Goal: Task Accomplishment & Management: Manage account settings

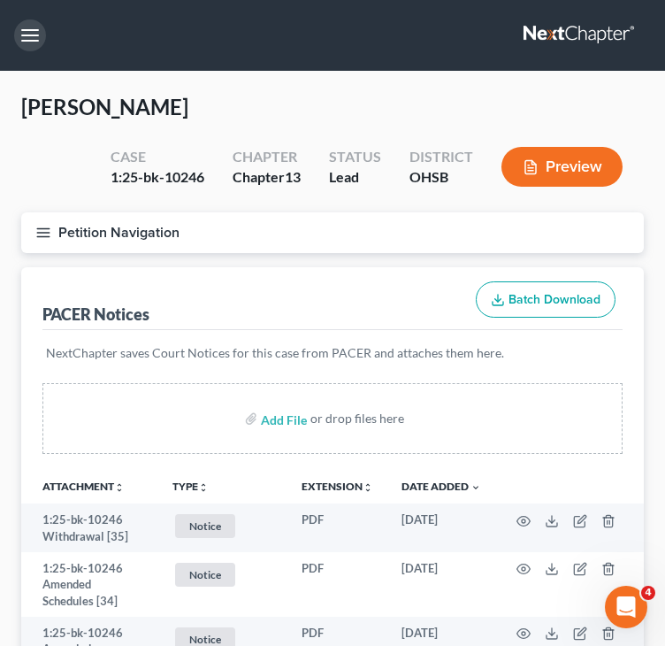
click at [18, 34] on button "button" at bounding box center [30, 35] width 32 height 32
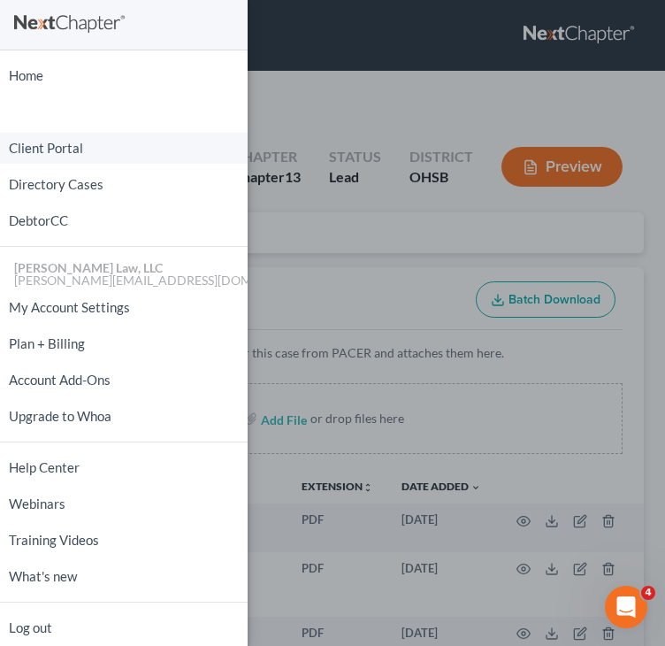
click at [55, 141] on link "Client Portal" at bounding box center [124, 148] width 248 height 31
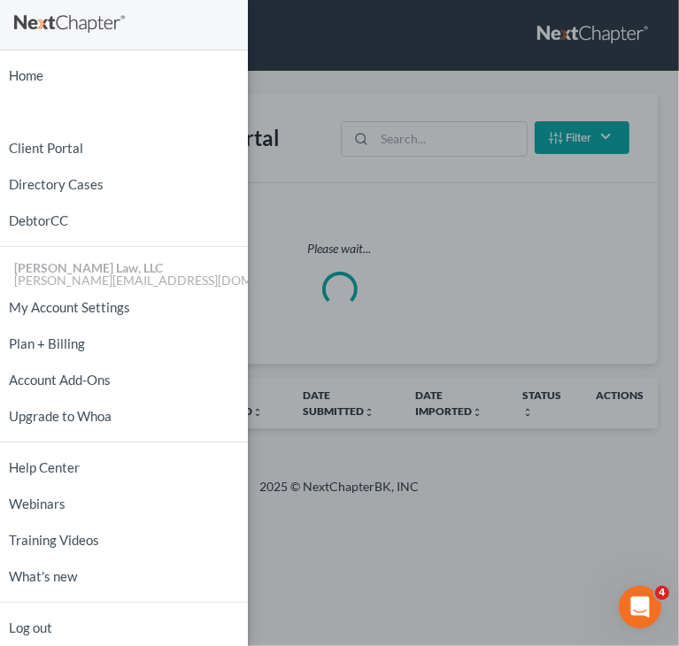
click at [358, 211] on div "Home New Case Client Portal Directory Cases DebtorCC Danielle Lawrence Law, LLC…" at bounding box center [339, 323] width 679 height 646
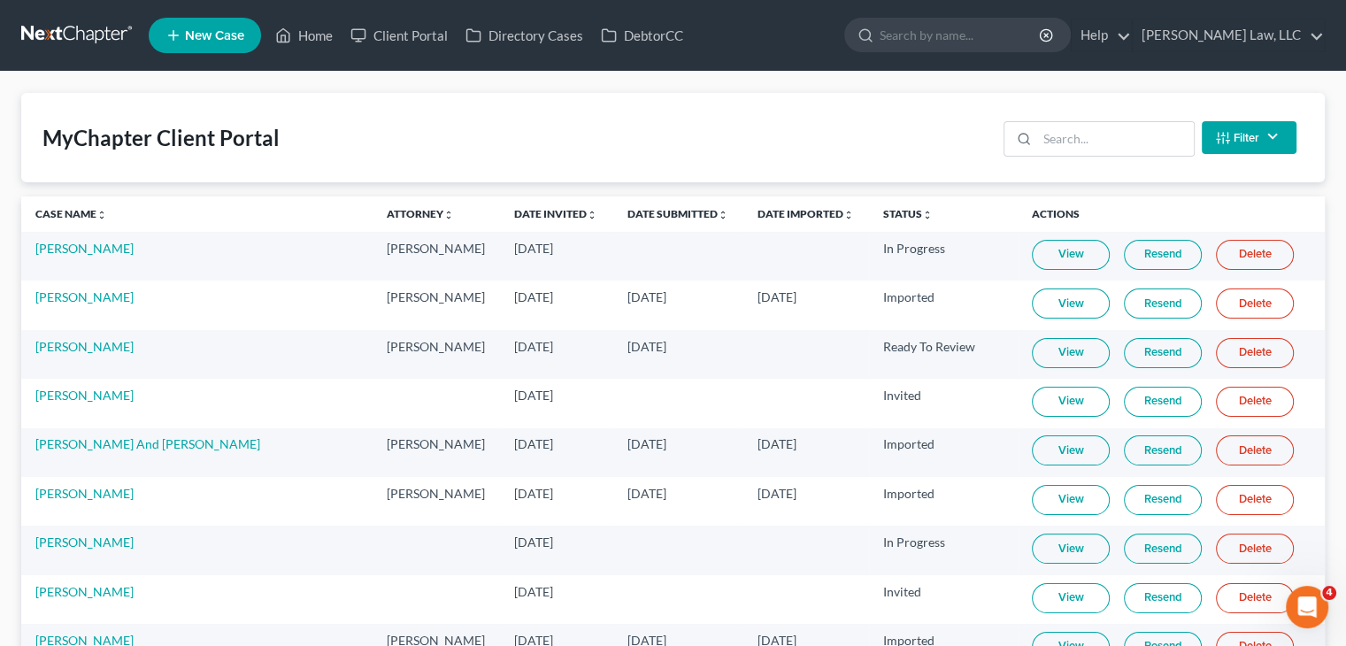
click at [90, 31] on link at bounding box center [77, 35] width 113 height 32
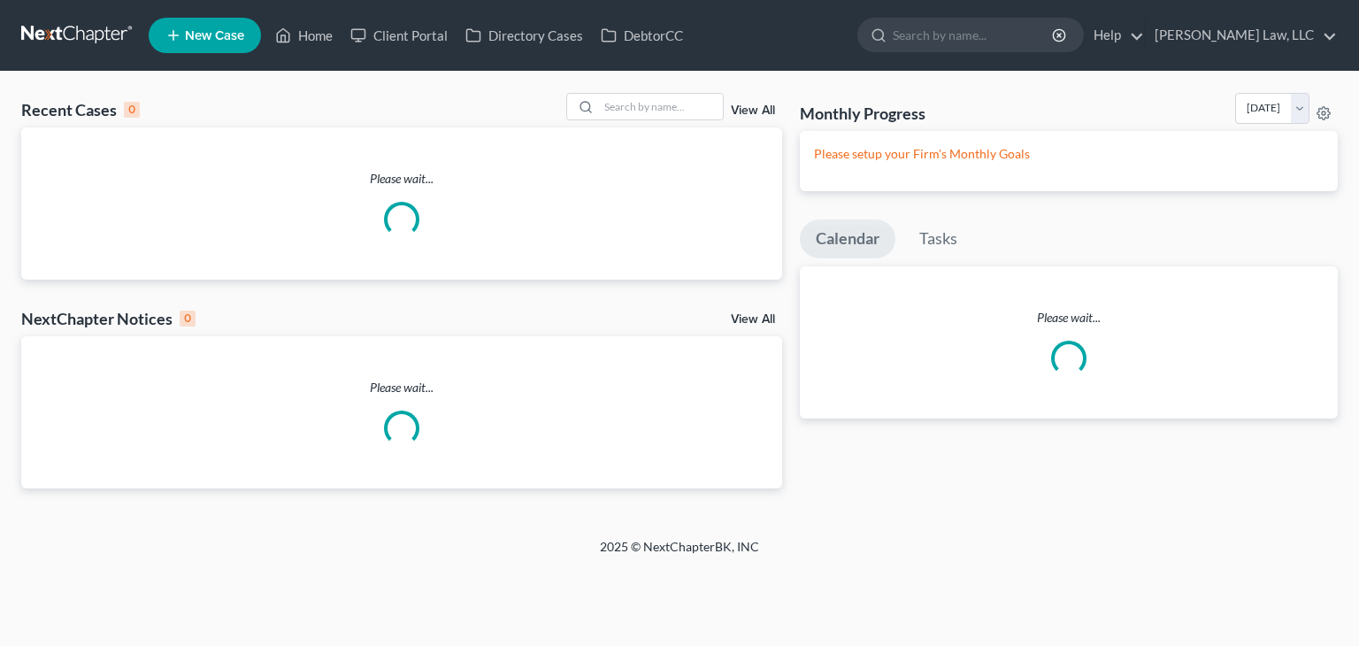
click at [929, 35] on input "search" at bounding box center [974, 35] width 162 height 33
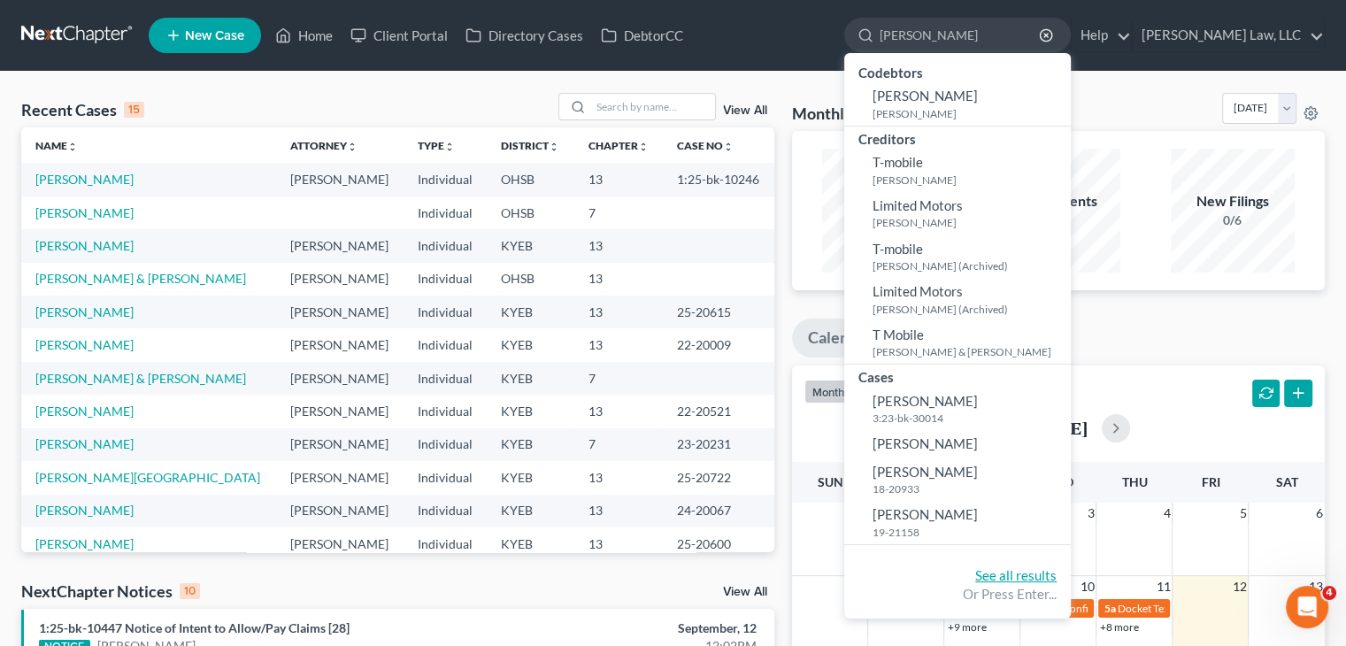
type input "[PERSON_NAME]"
click at [989, 568] on link "See all results" at bounding box center [1015, 575] width 81 height 16
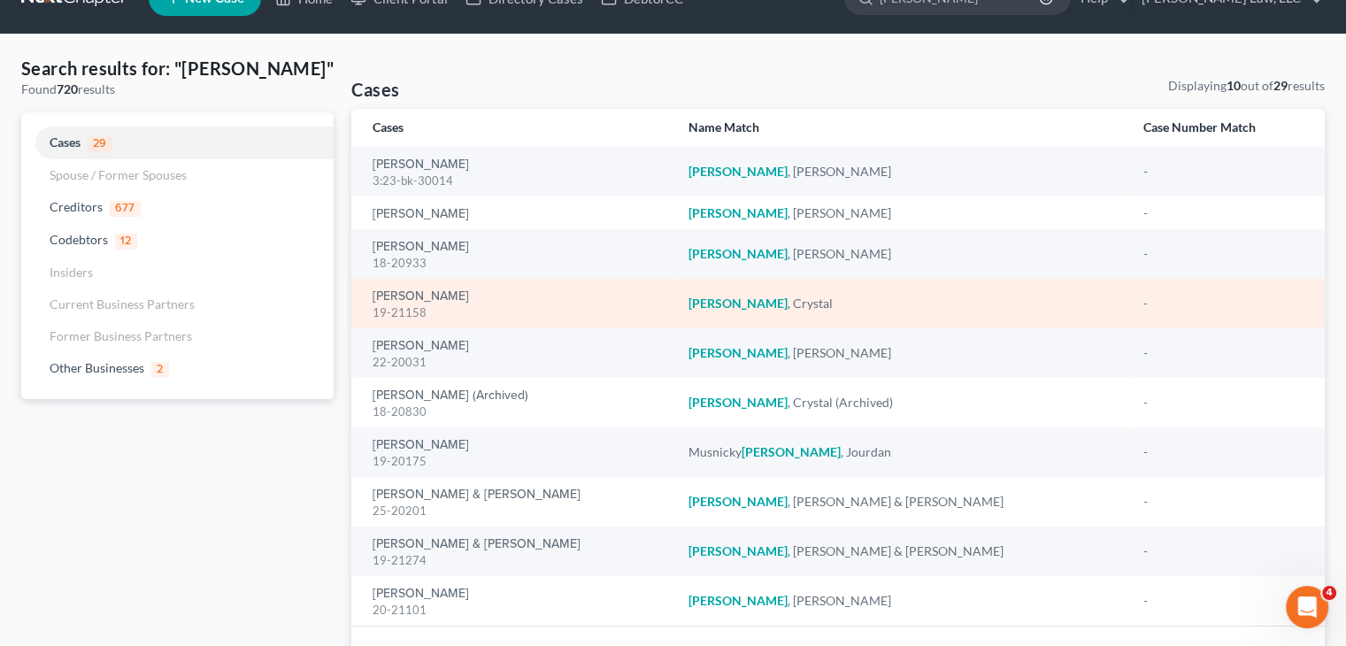
scroll to position [38, 0]
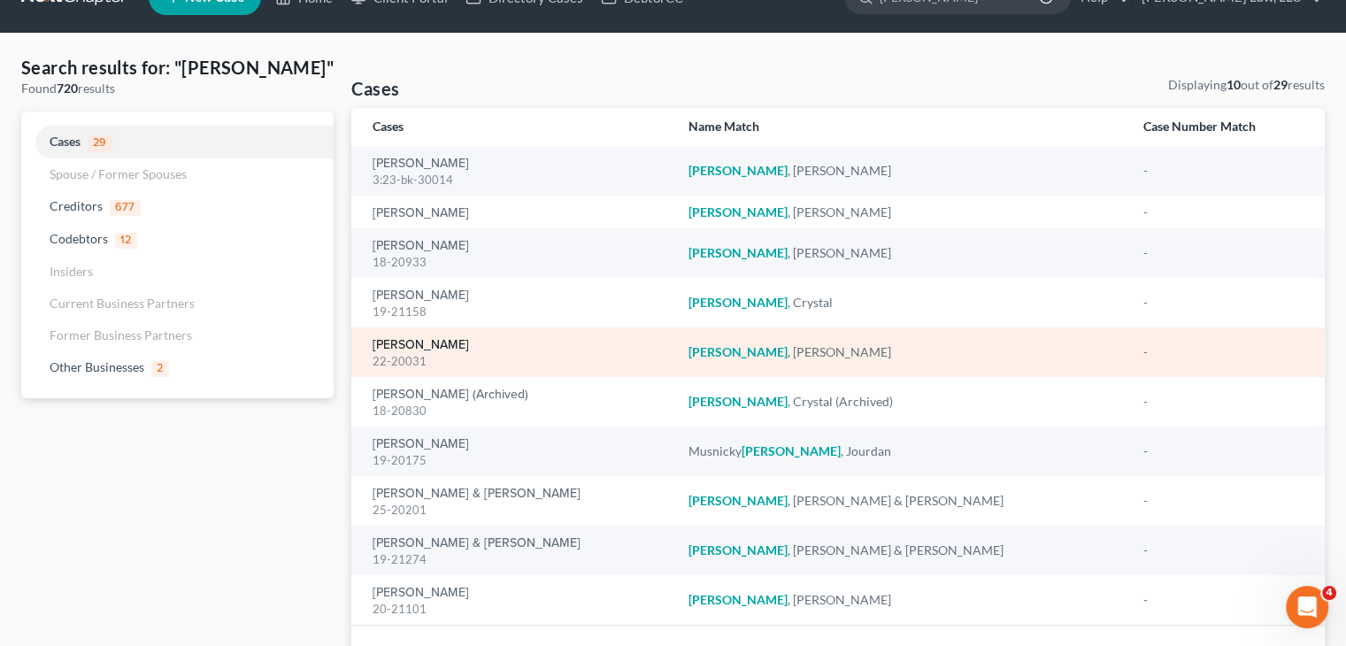
click at [415, 347] on link "[PERSON_NAME]" at bounding box center [421, 345] width 96 height 12
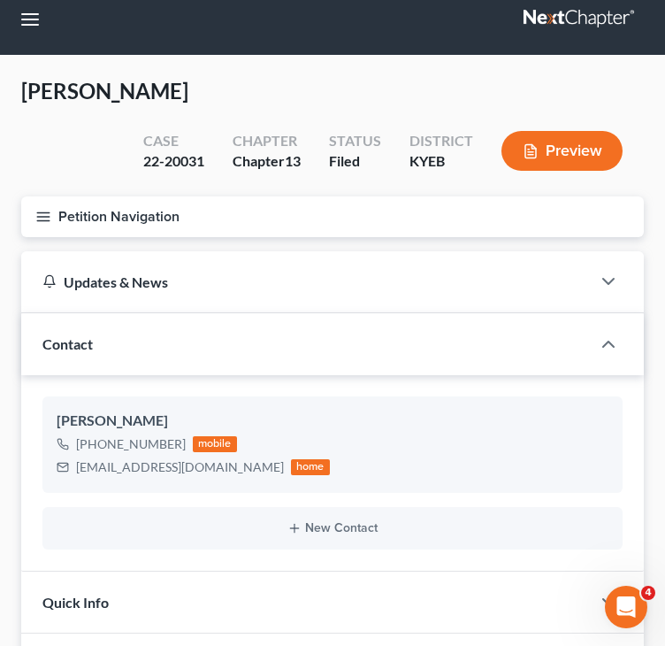
scroll to position [14, 0]
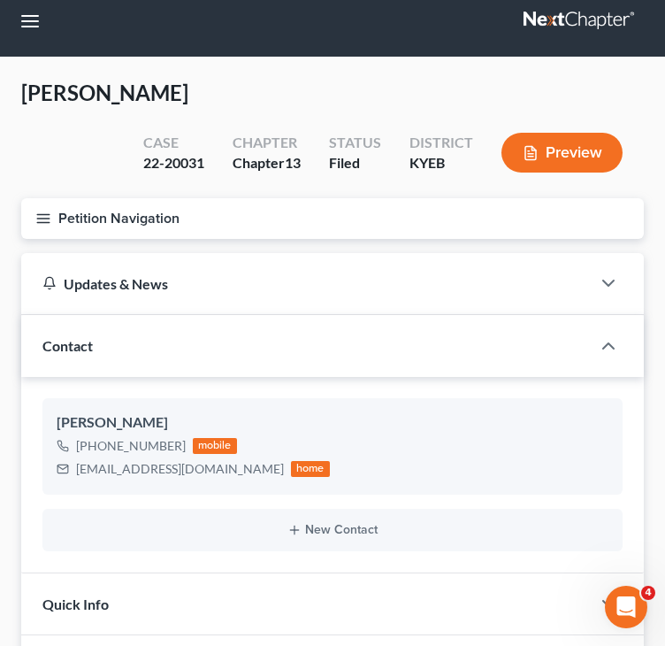
click at [35, 218] on icon "button" at bounding box center [43, 219] width 16 height 16
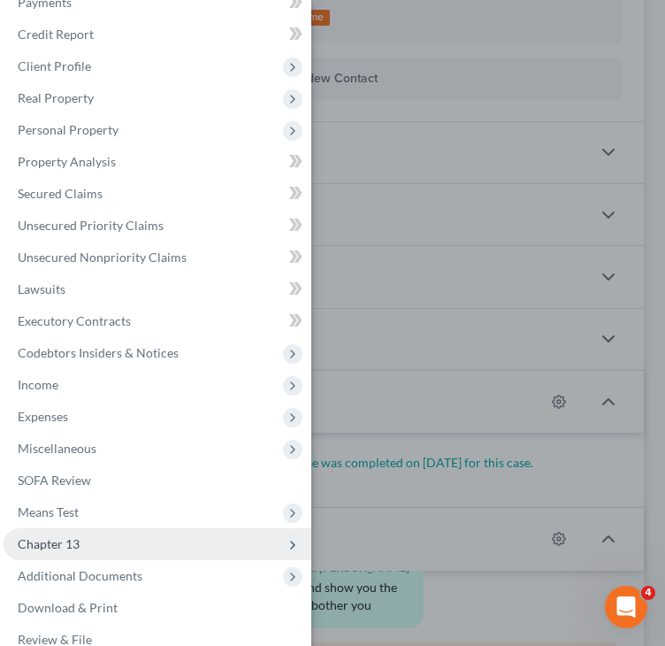
scroll to position [58, 0]
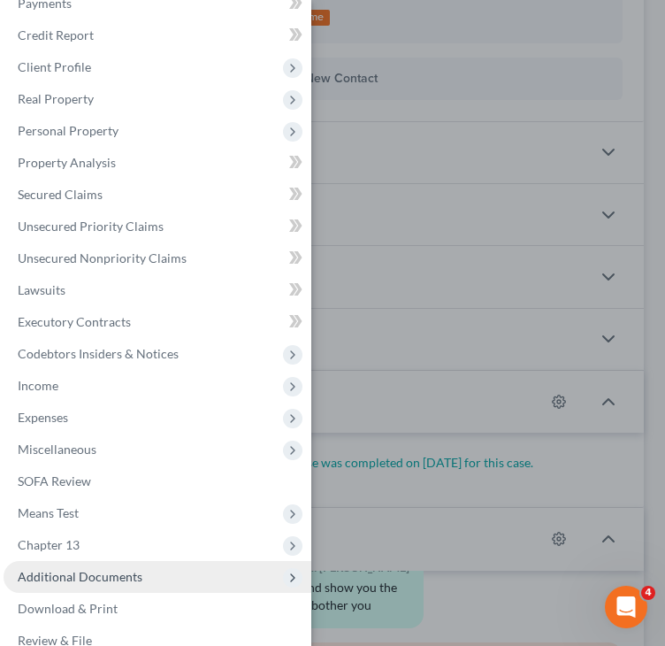
click at [151, 568] on span "Additional Documents" at bounding box center [158, 577] width 308 height 32
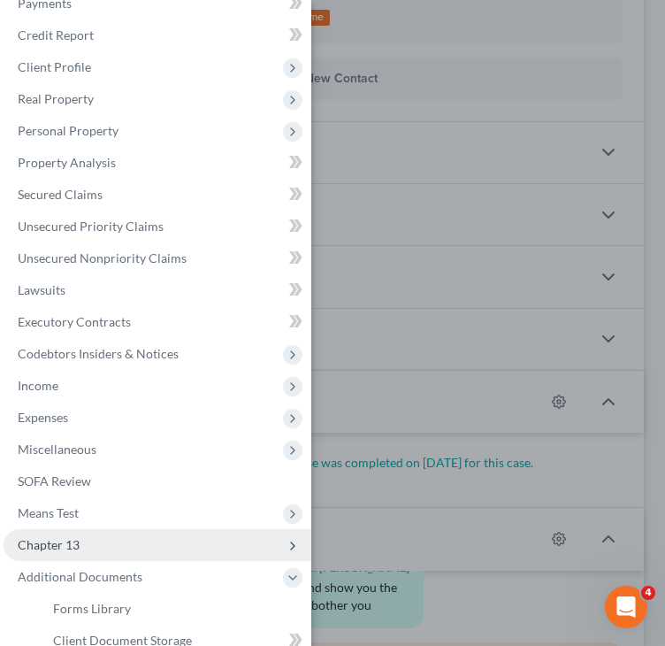
scroll to position [242, 0]
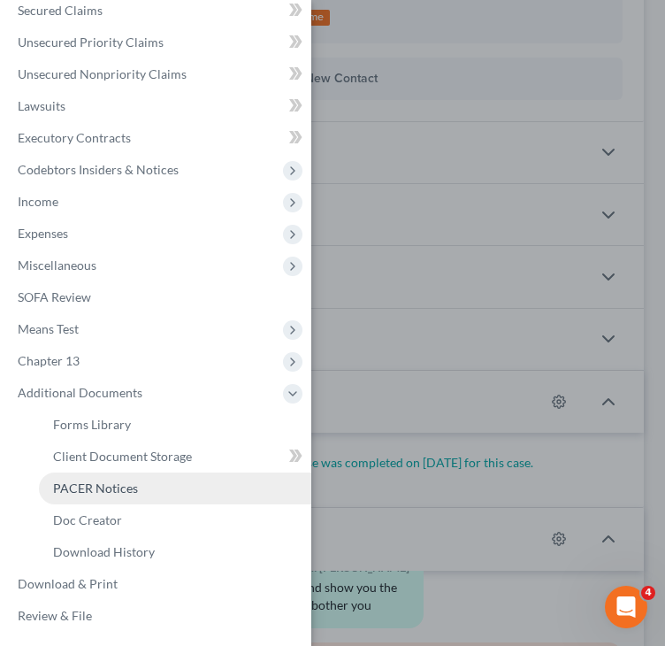
click at [140, 485] on link "PACER Notices" at bounding box center [175, 489] width 273 height 32
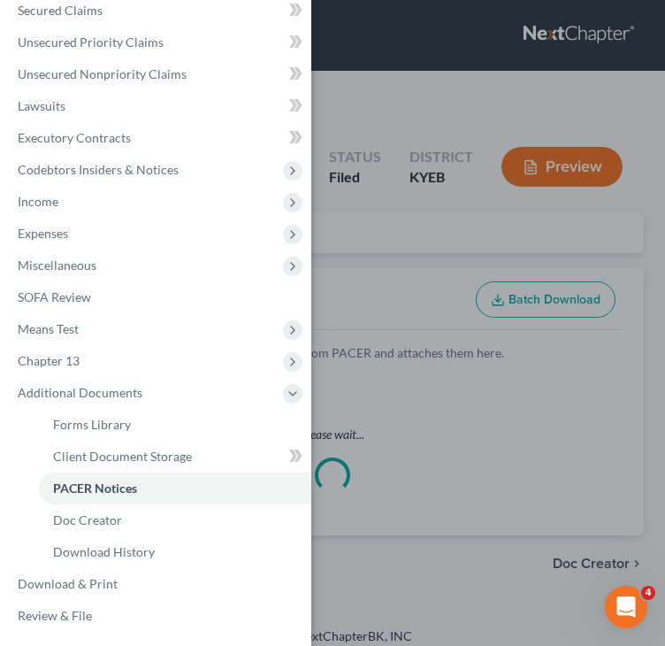
click at [375, 281] on div "Case Dashboard Payments Invoices Payments Payments Credit Report Client Profile" at bounding box center [332, 323] width 665 height 646
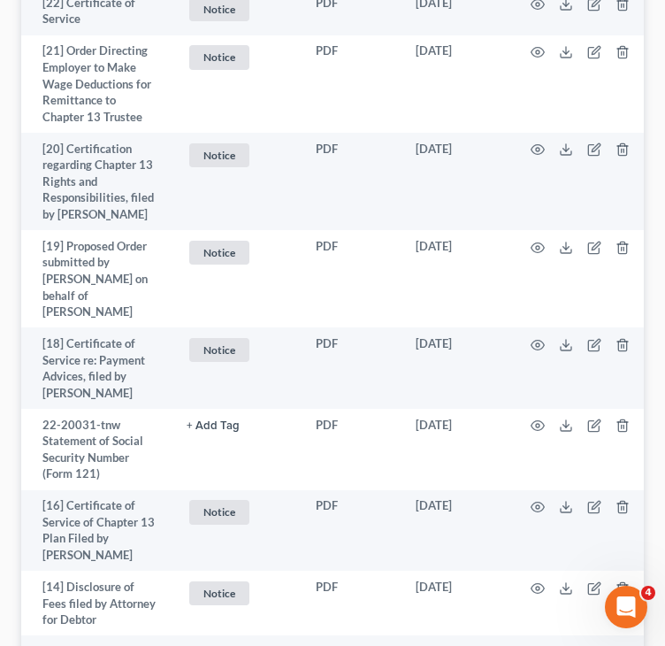
scroll to position [6173, 0]
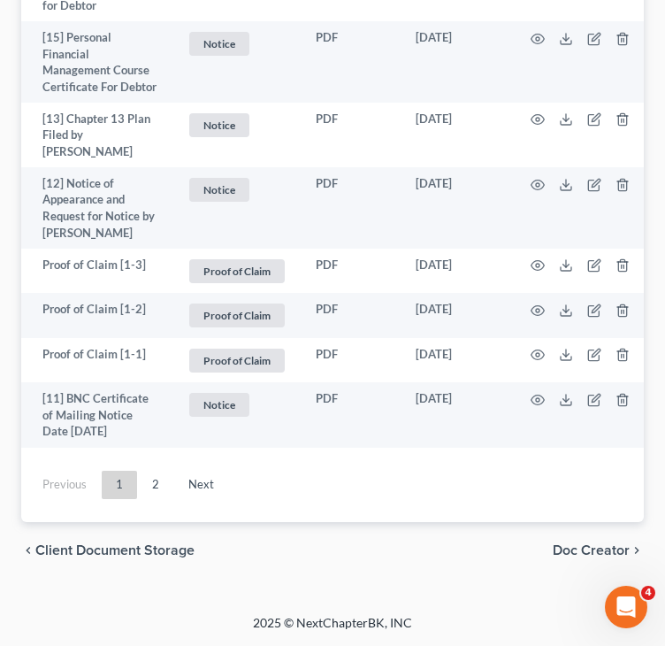
drag, startPoint x: 161, startPoint y: 481, endPoint x: 245, endPoint y: 466, distance: 85.4
click at [161, 481] on link "2" at bounding box center [155, 485] width 35 height 28
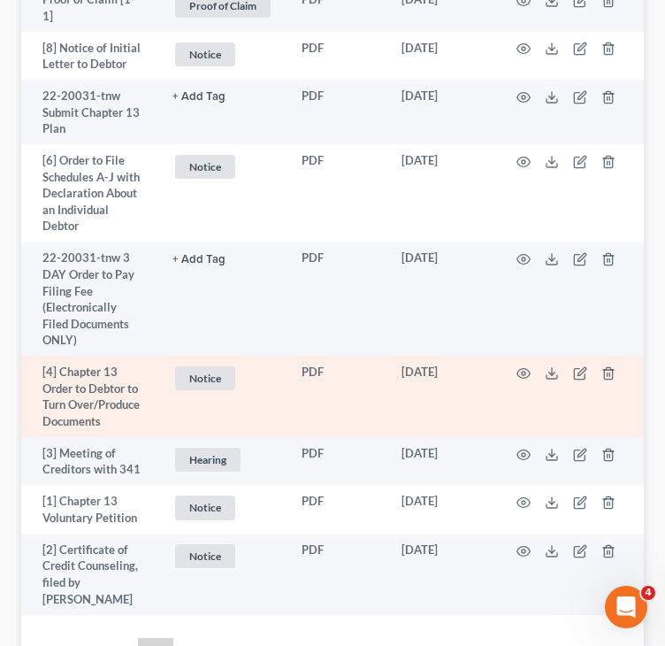
scroll to position [934, 0]
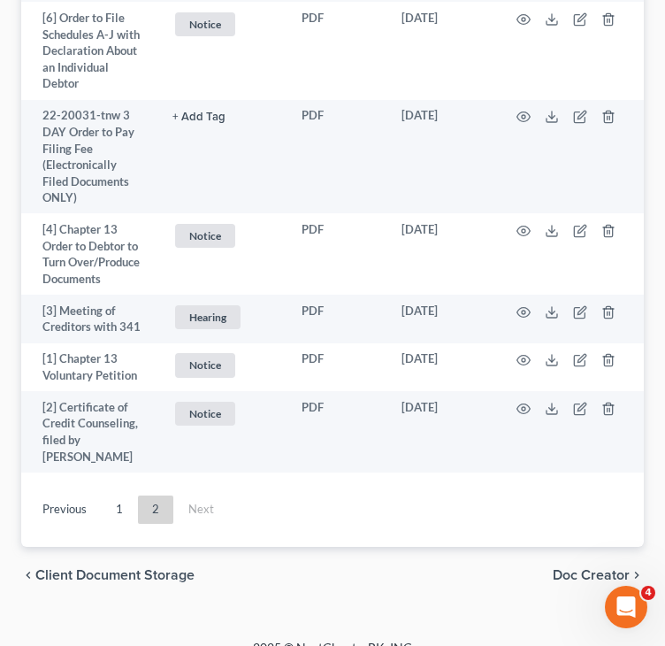
click at [126, 500] on ul "Previous 1 2 Next" at bounding box center [332, 510] width 623 height 46
click at [125, 499] on ul "Previous 1 2 Next" at bounding box center [332, 510] width 623 height 46
click at [124, 496] on link "1" at bounding box center [119, 510] width 35 height 28
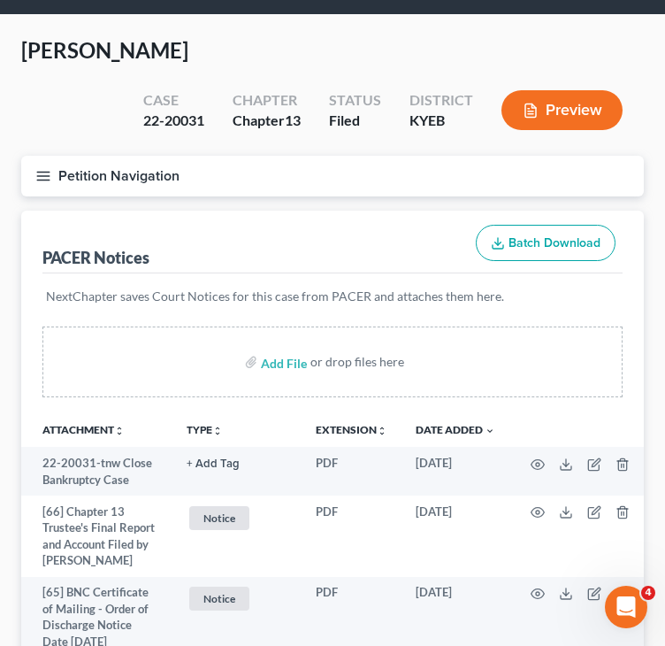
scroll to position [0, 0]
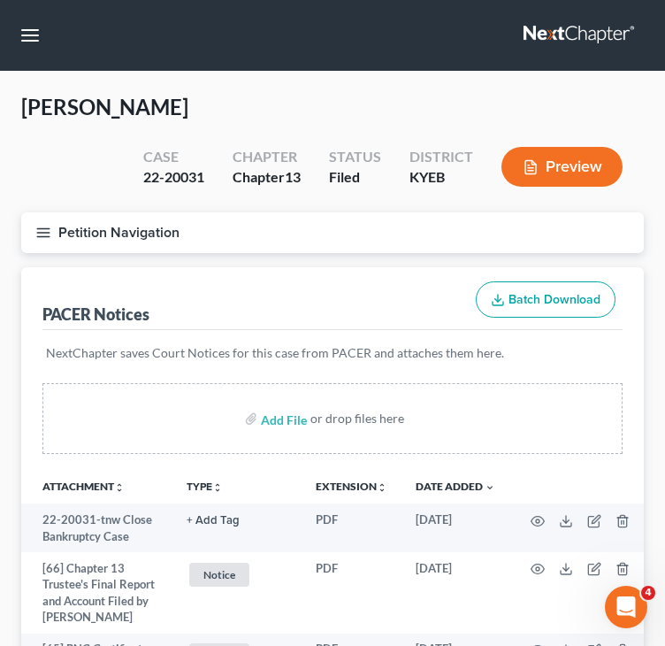
click at [31, 235] on button "Petition Navigation" at bounding box center [332, 232] width 623 height 41
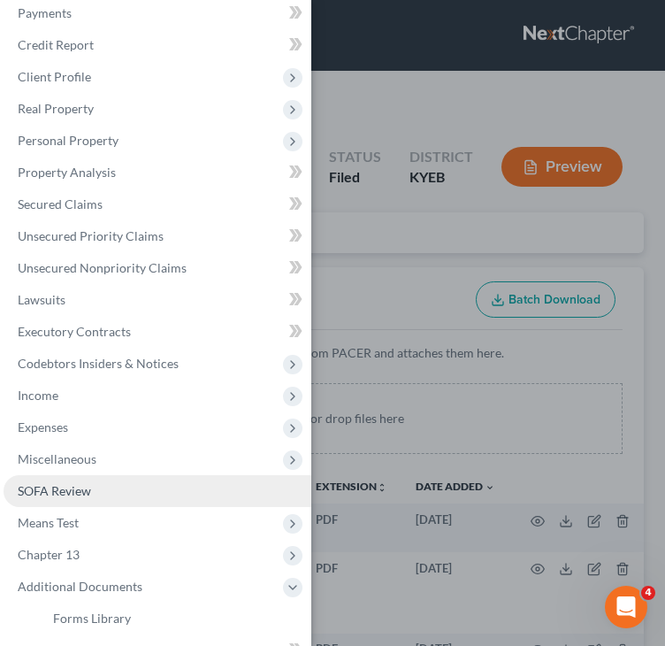
scroll to position [46, 0]
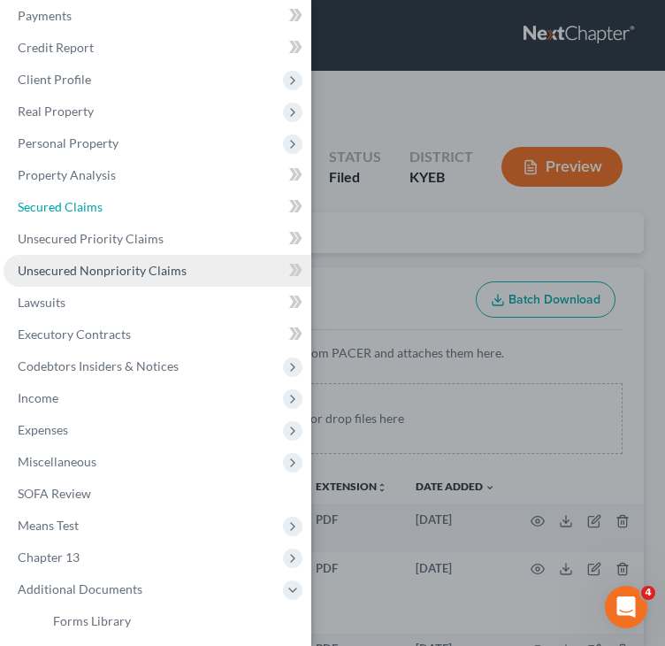
drag, startPoint x: 119, startPoint y: 208, endPoint x: 182, endPoint y: 254, distance: 77.9
click at [119, 208] on link "Secured Claims" at bounding box center [158, 207] width 308 height 32
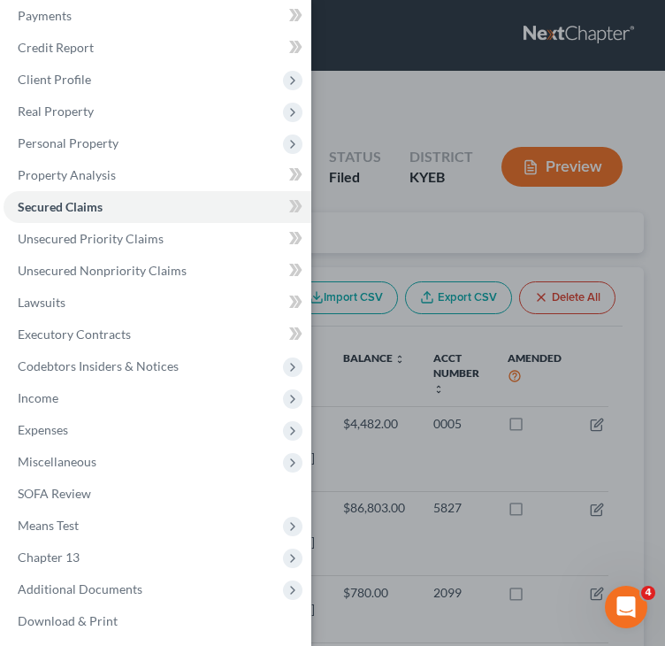
scroll to position [65, 0]
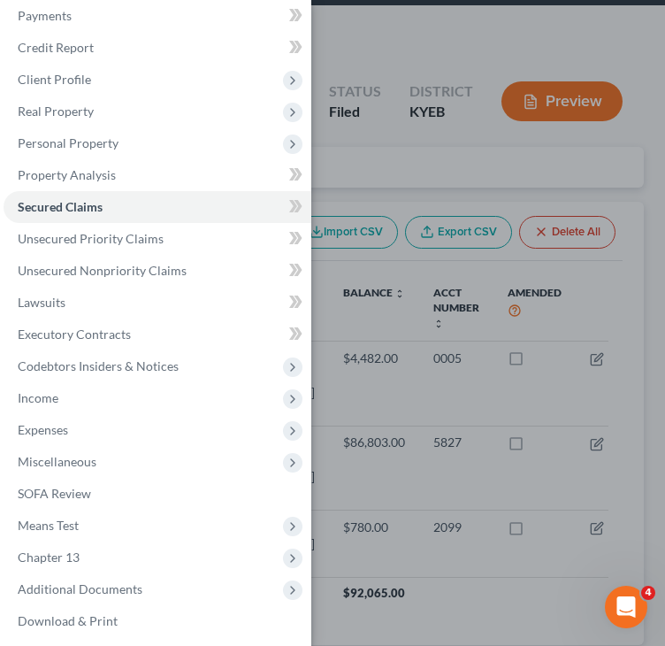
click at [333, 29] on div "Case Dashboard Payments Invoices Payments Payments Credit Report Client Profile" at bounding box center [332, 323] width 665 height 646
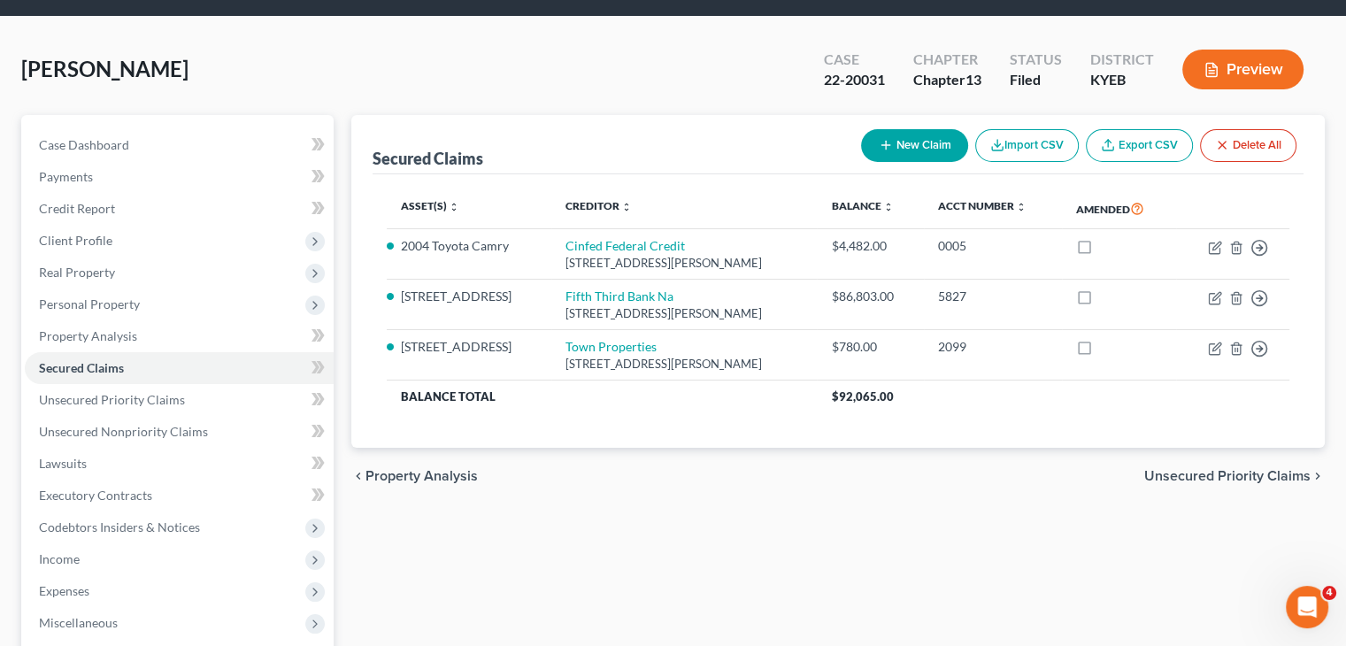
scroll to position [0, 0]
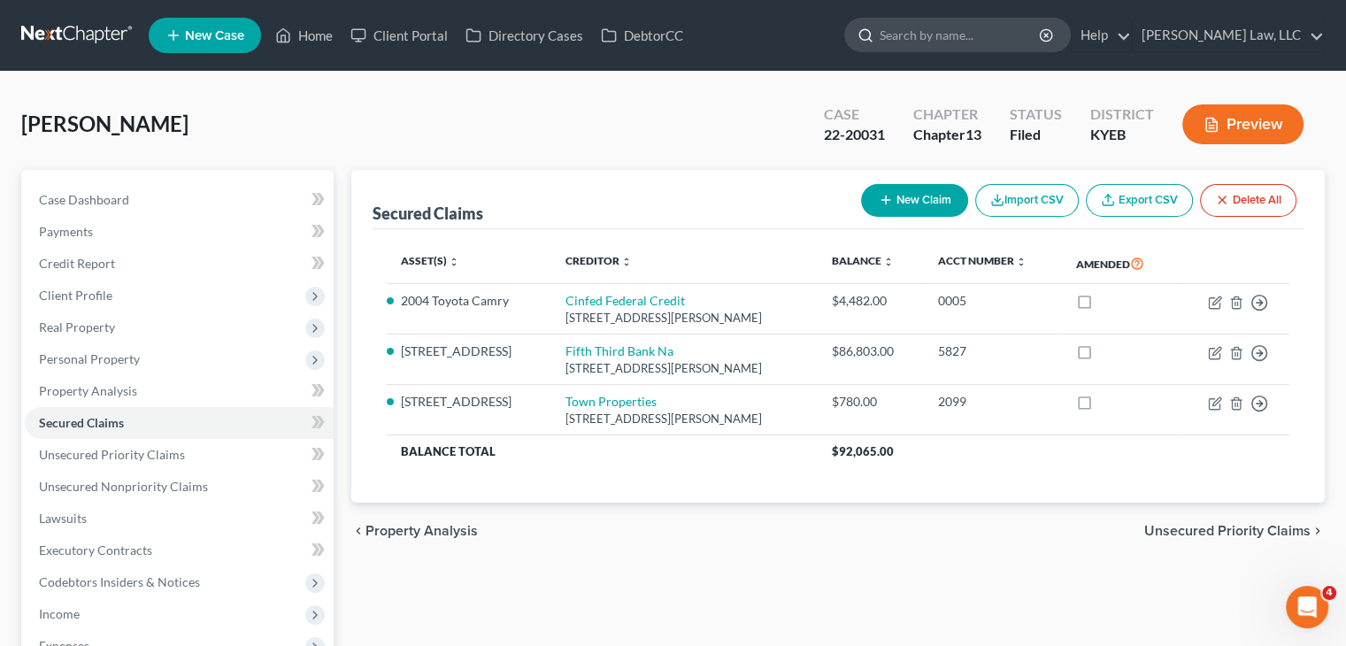
click at [984, 30] on input "search" at bounding box center [961, 35] width 162 height 33
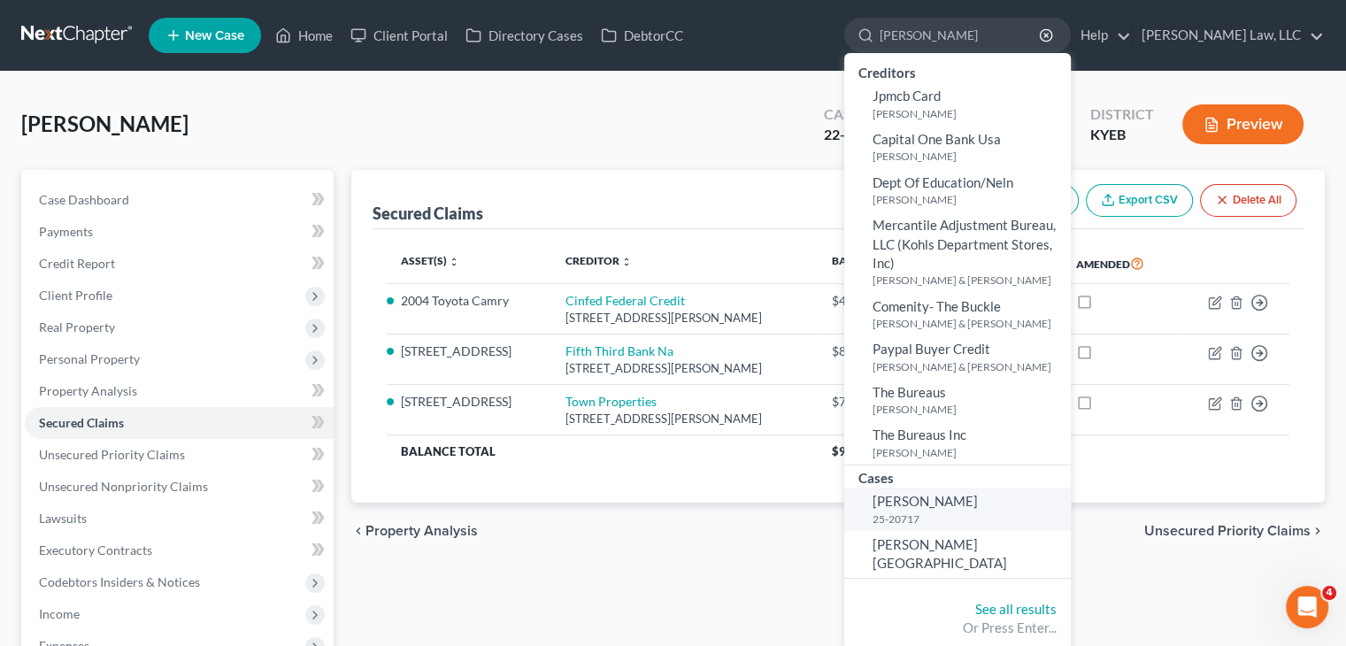
type input "[PERSON_NAME]"
click at [939, 517] on small "25-20717" at bounding box center [970, 518] width 194 height 15
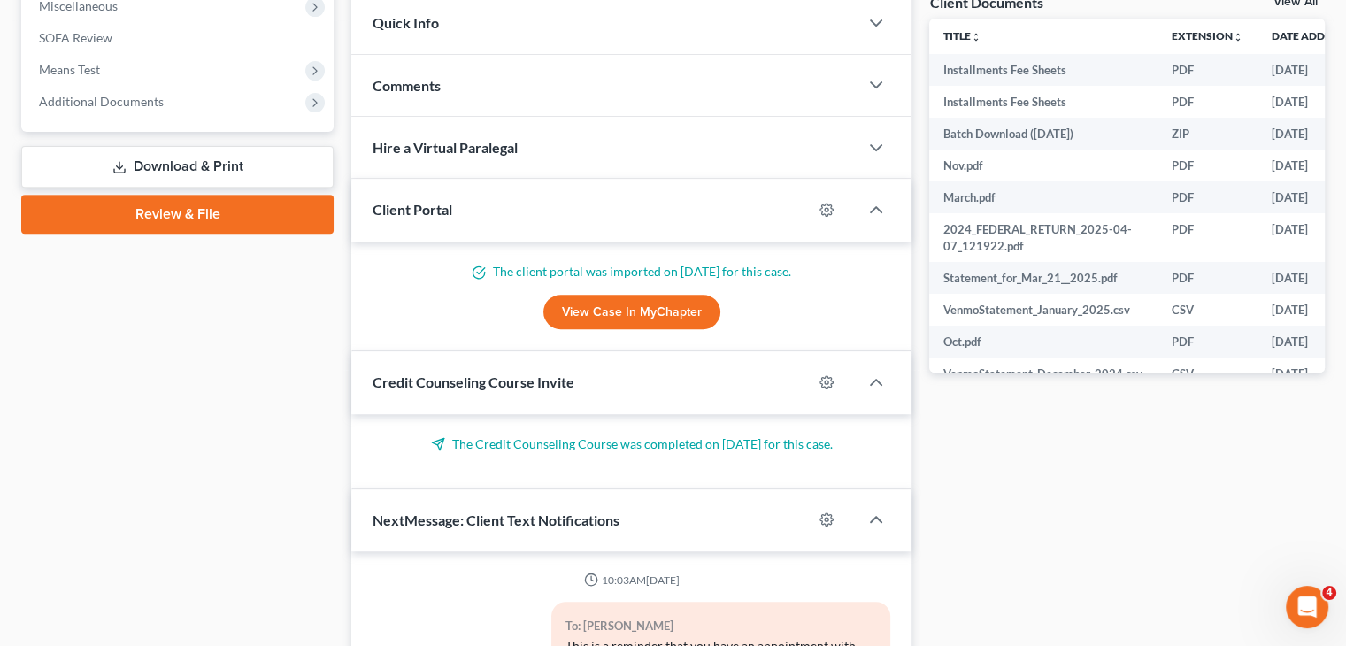
scroll to position [14, 0]
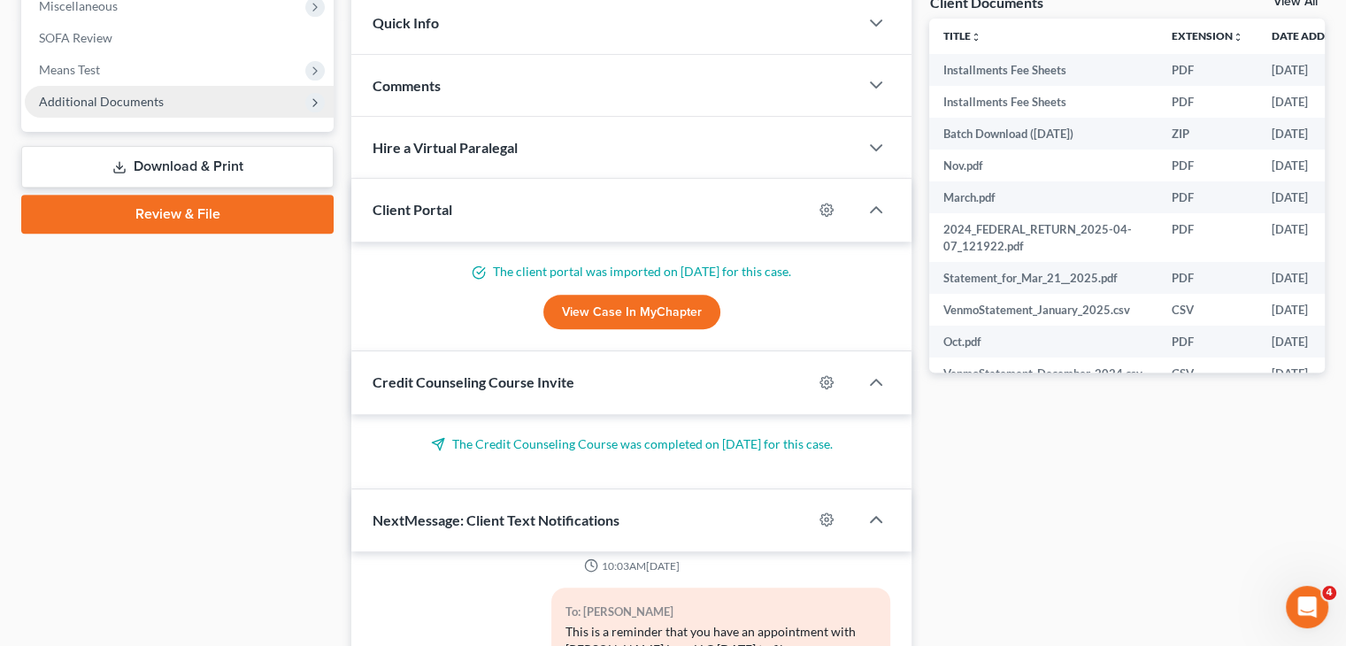
click at [177, 107] on span "Additional Documents" at bounding box center [179, 102] width 309 height 32
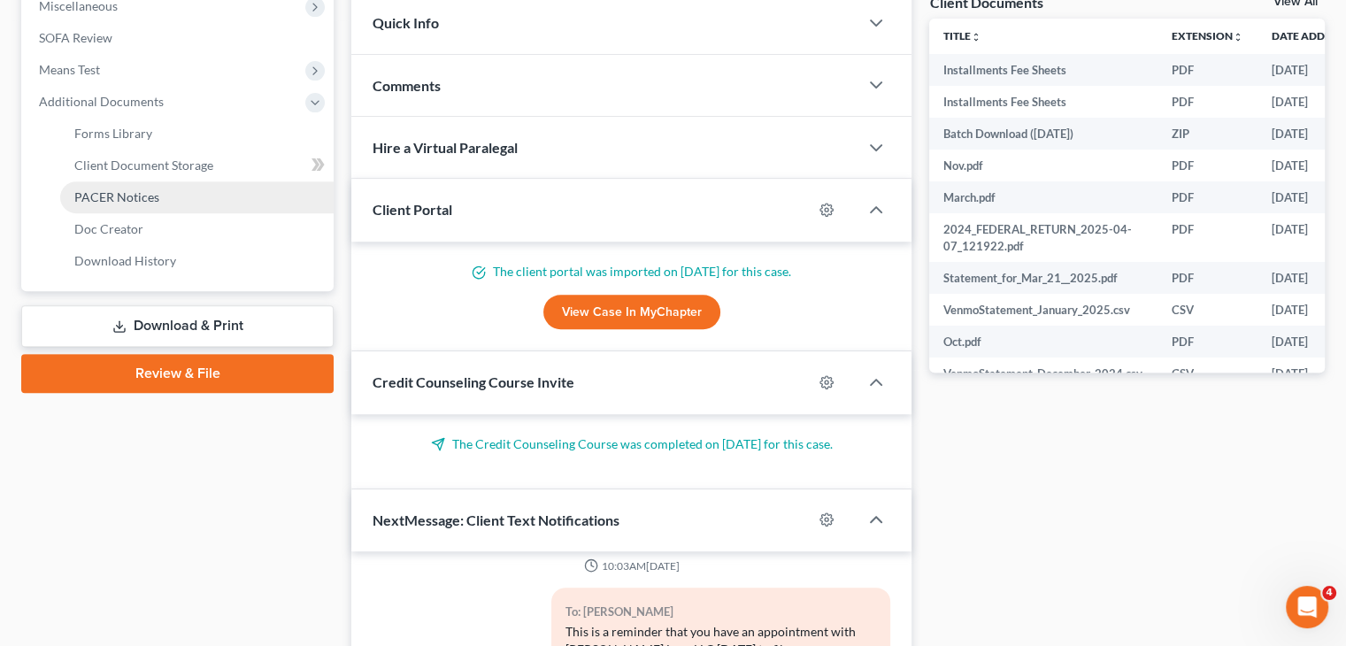
click at [139, 185] on link "PACER Notices" at bounding box center [196, 197] width 273 height 32
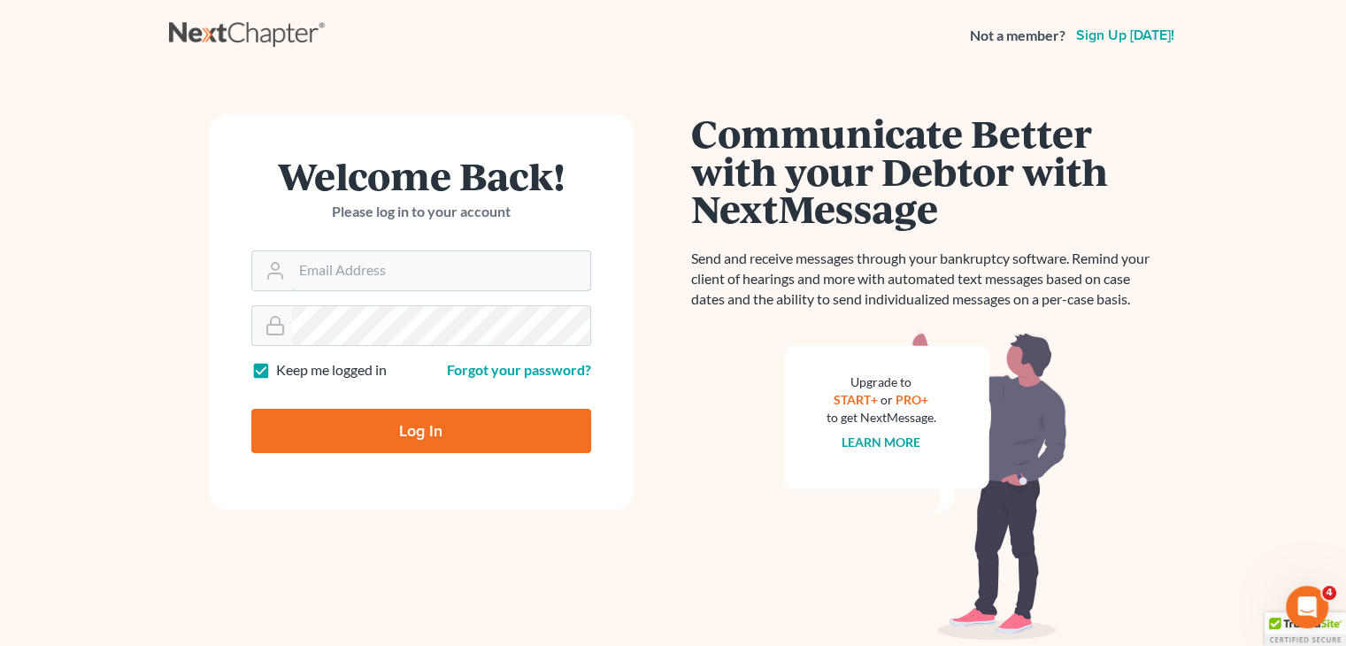
type input "[PERSON_NAME][EMAIL_ADDRESS][DOMAIN_NAME]"
click at [443, 436] on input "Log In" at bounding box center [421, 431] width 340 height 44
type input "Thinking..."
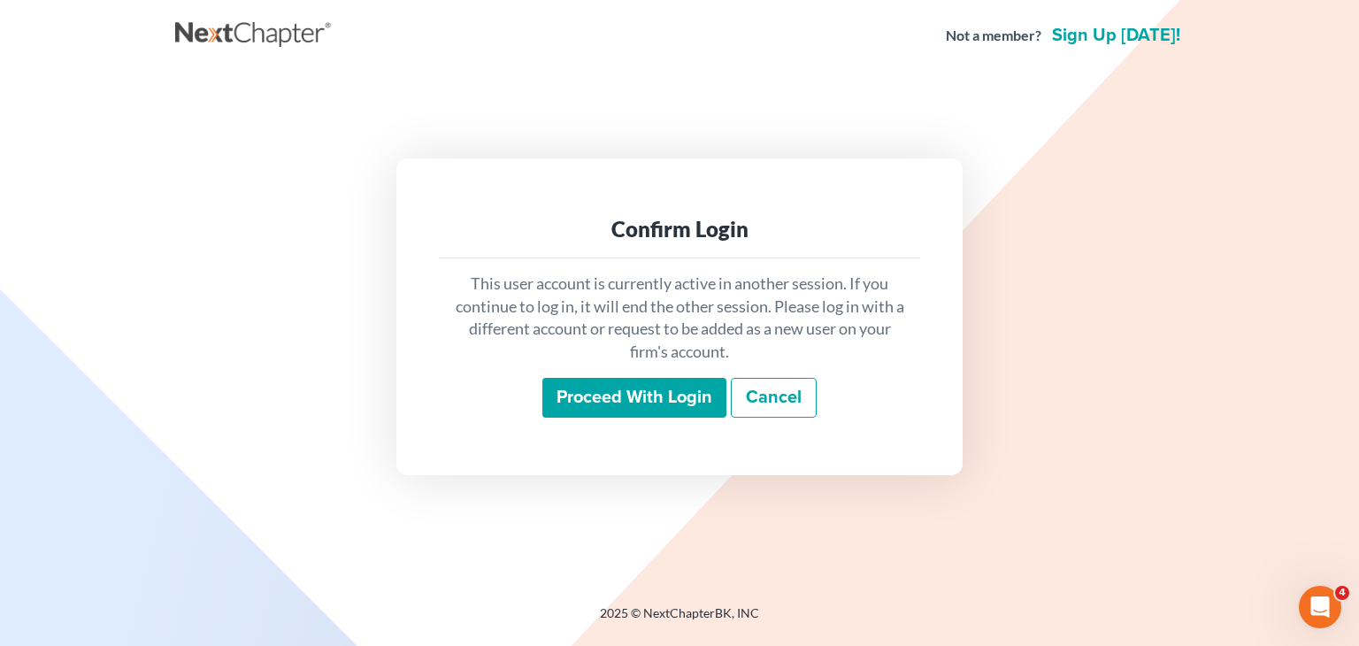
click at [569, 404] on input "Proceed with login" at bounding box center [634, 398] width 184 height 41
